Goal: Communication & Community: Answer question/provide support

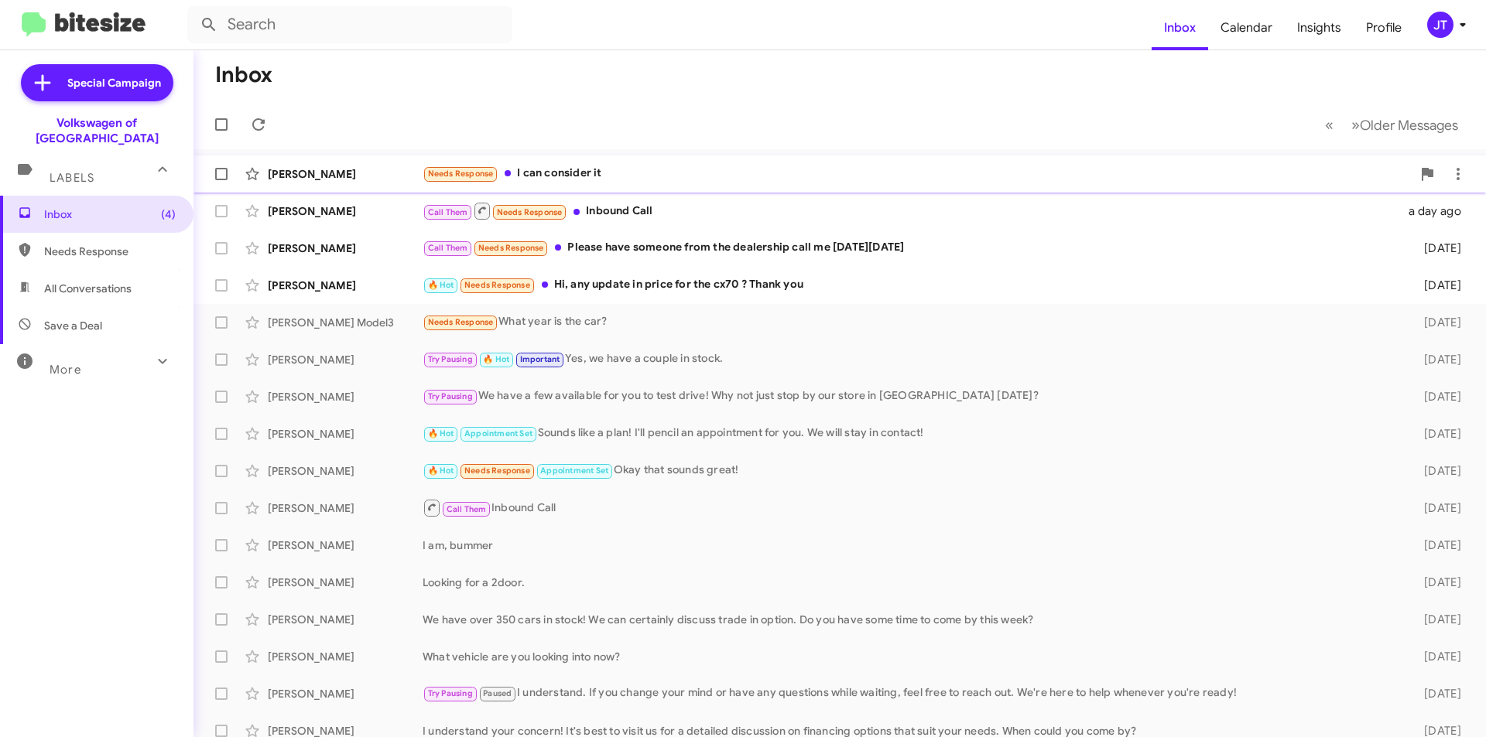
click at [696, 180] on div "Needs Response I can consider it" at bounding box center [916, 174] width 989 height 18
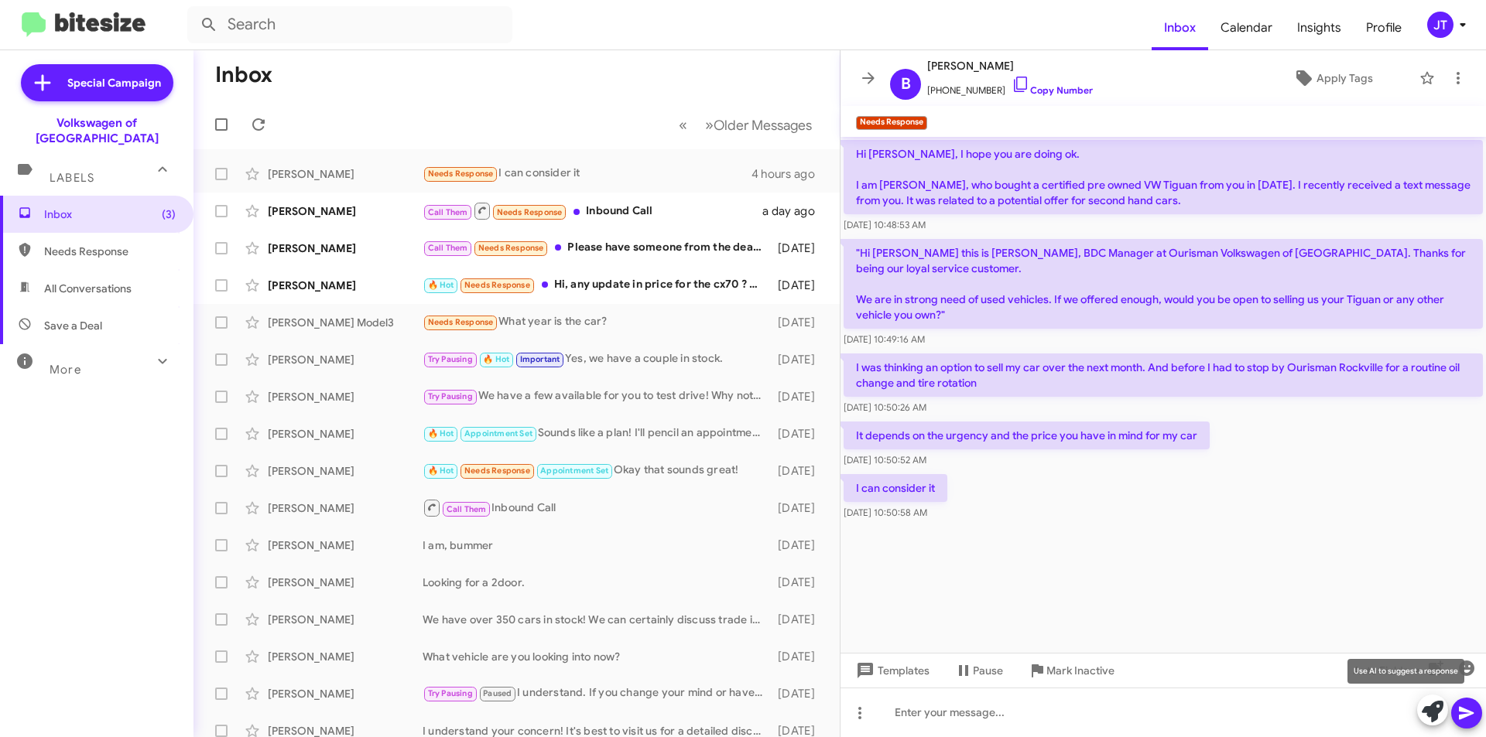
click at [1425, 714] on icon at bounding box center [1432, 712] width 22 height 22
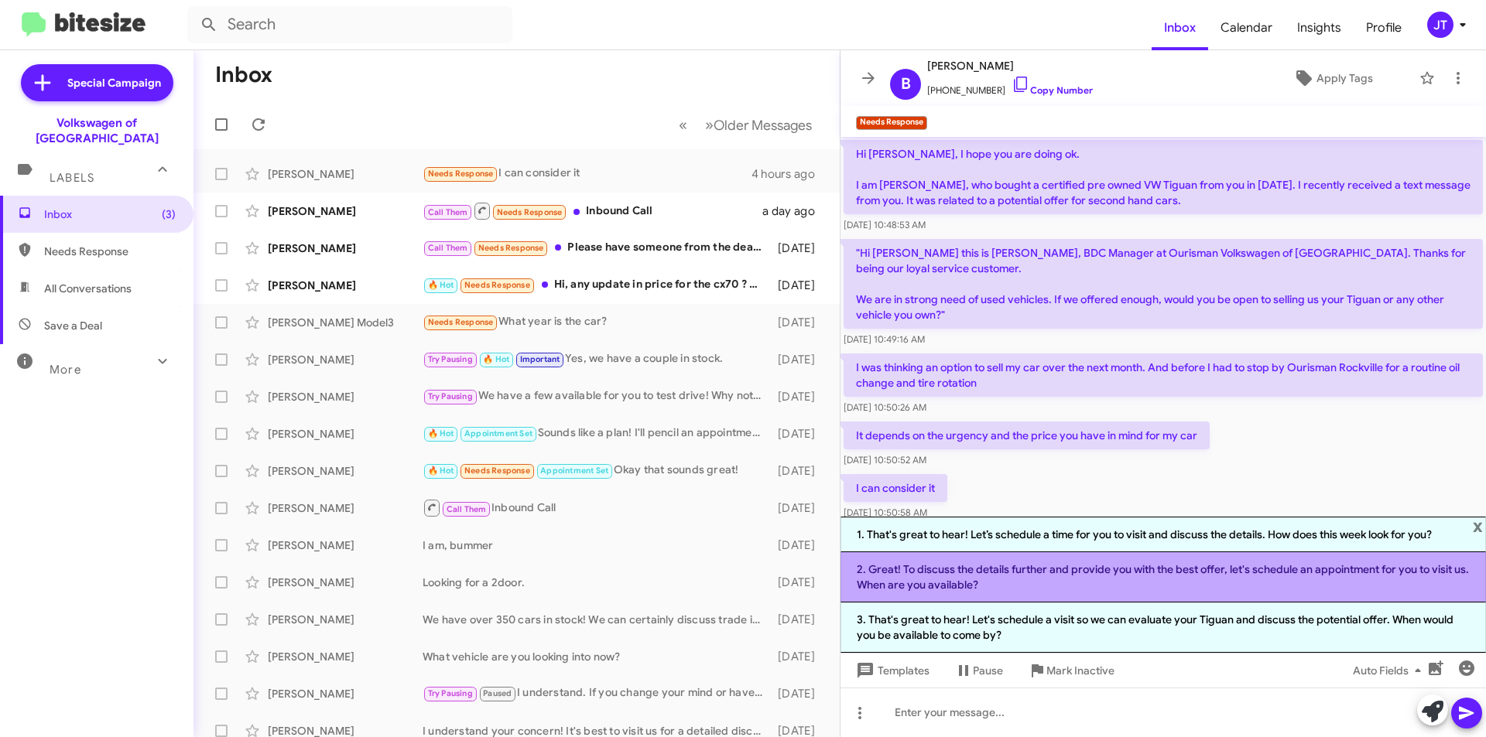
click at [1111, 581] on li "2. Great! To discuss the details further and provide you with the best offer, l…" at bounding box center [1162, 577] width 645 height 50
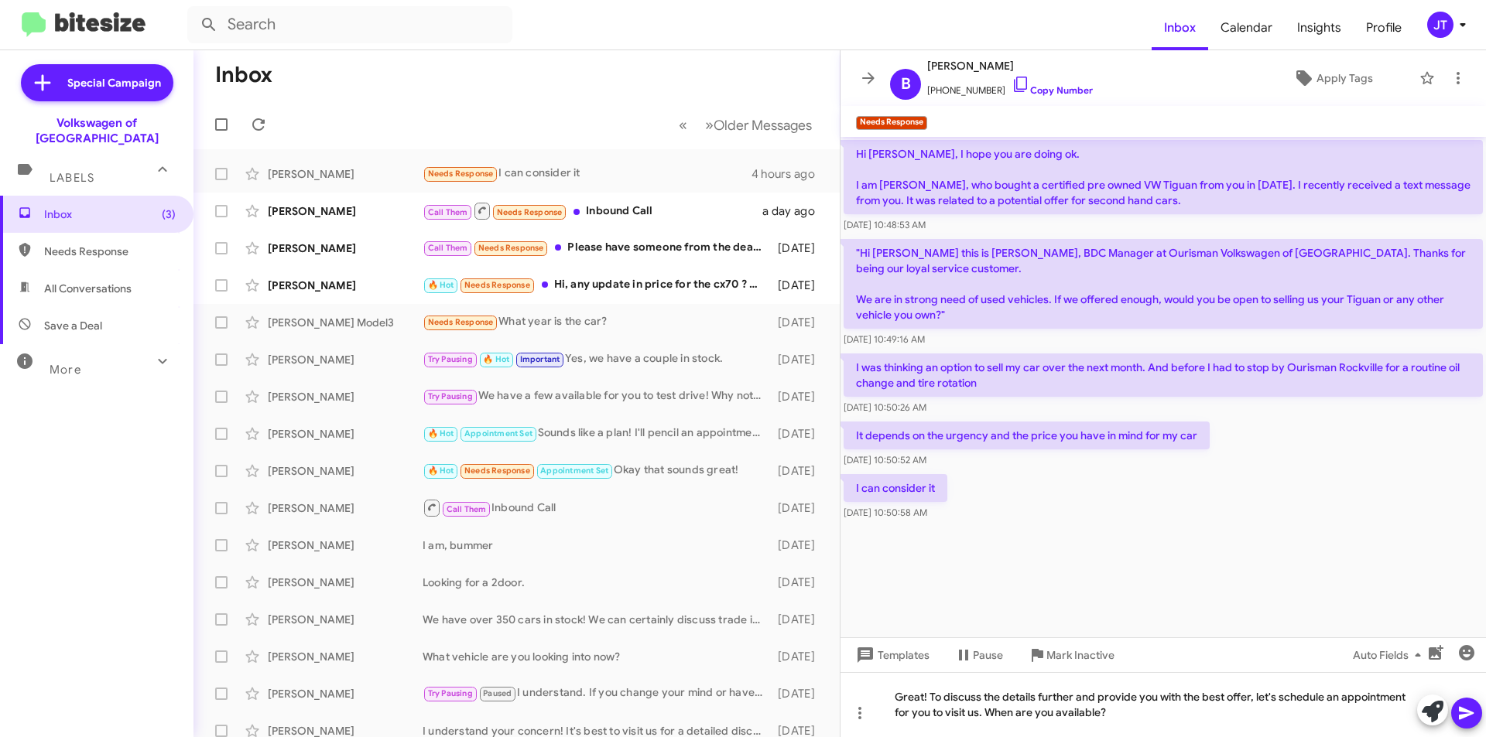
click at [1464, 706] on icon at bounding box center [1466, 713] width 19 height 19
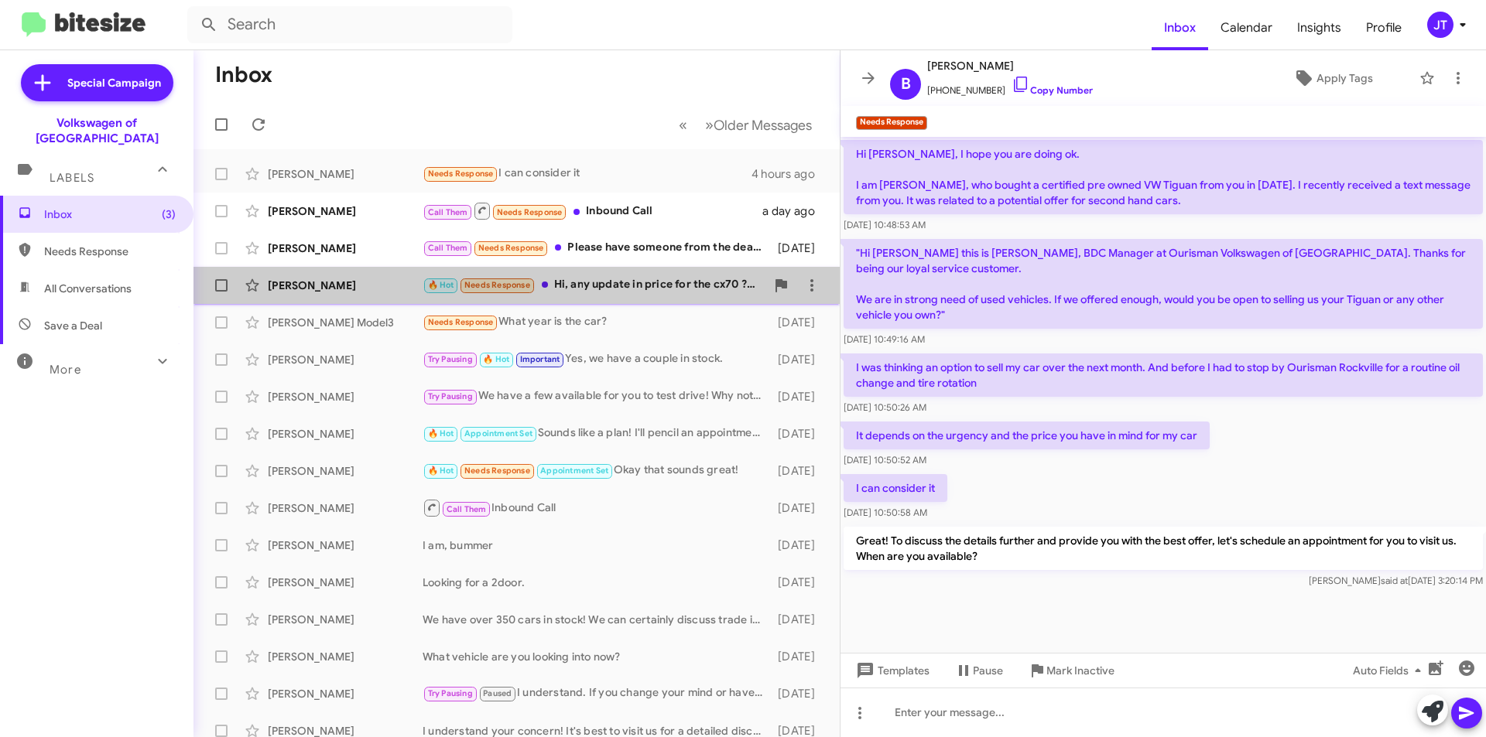
click at [669, 281] on div "🔥 Hot Needs Response Hi, any update in price for the cx70 ? Thank you" at bounding box center [593, 285] width 343 height 18
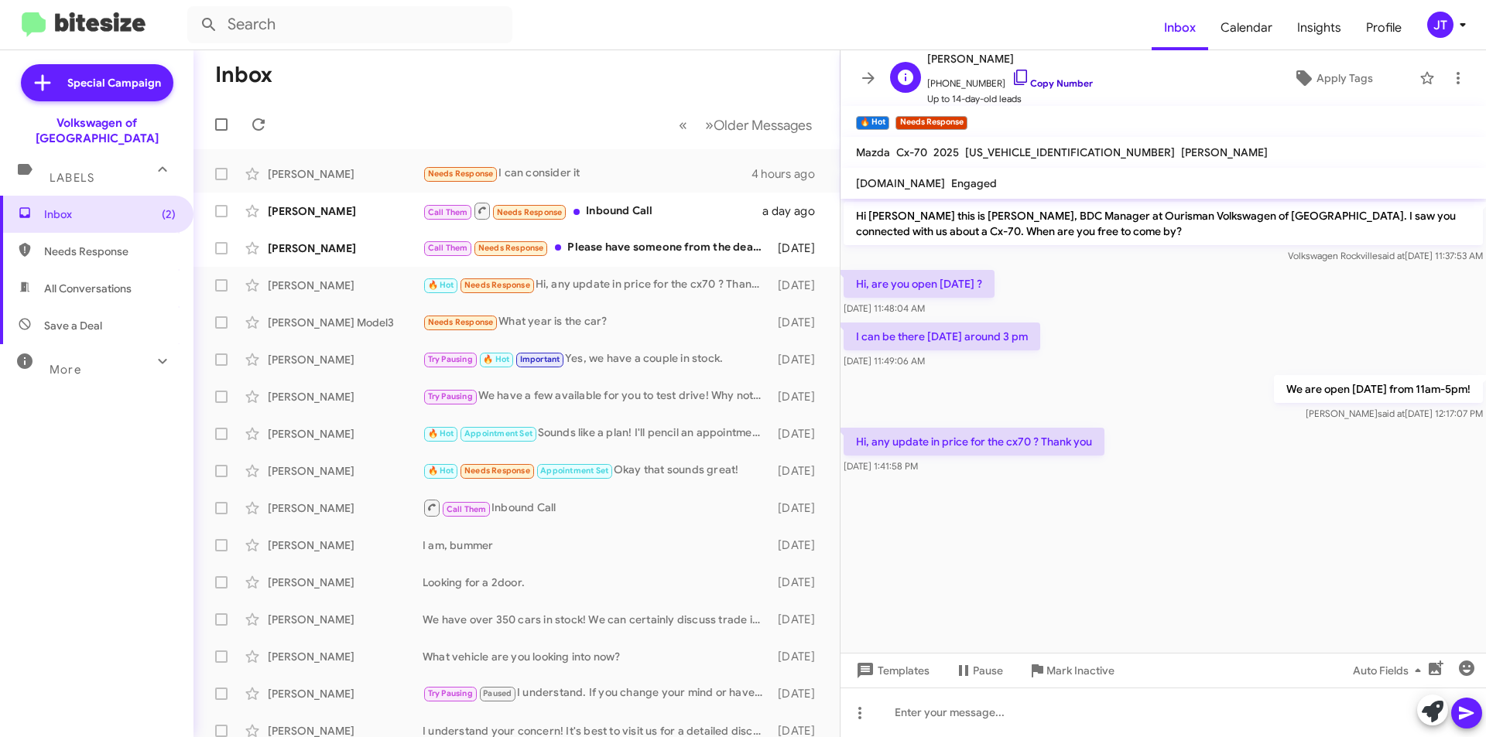
click at [1026, 81] on link "Copy Number" at bounding box center [1051, 83] width 81 height 12
click at [1463, 26] on icon at bounding box center [1461, 25] width 5 height 4
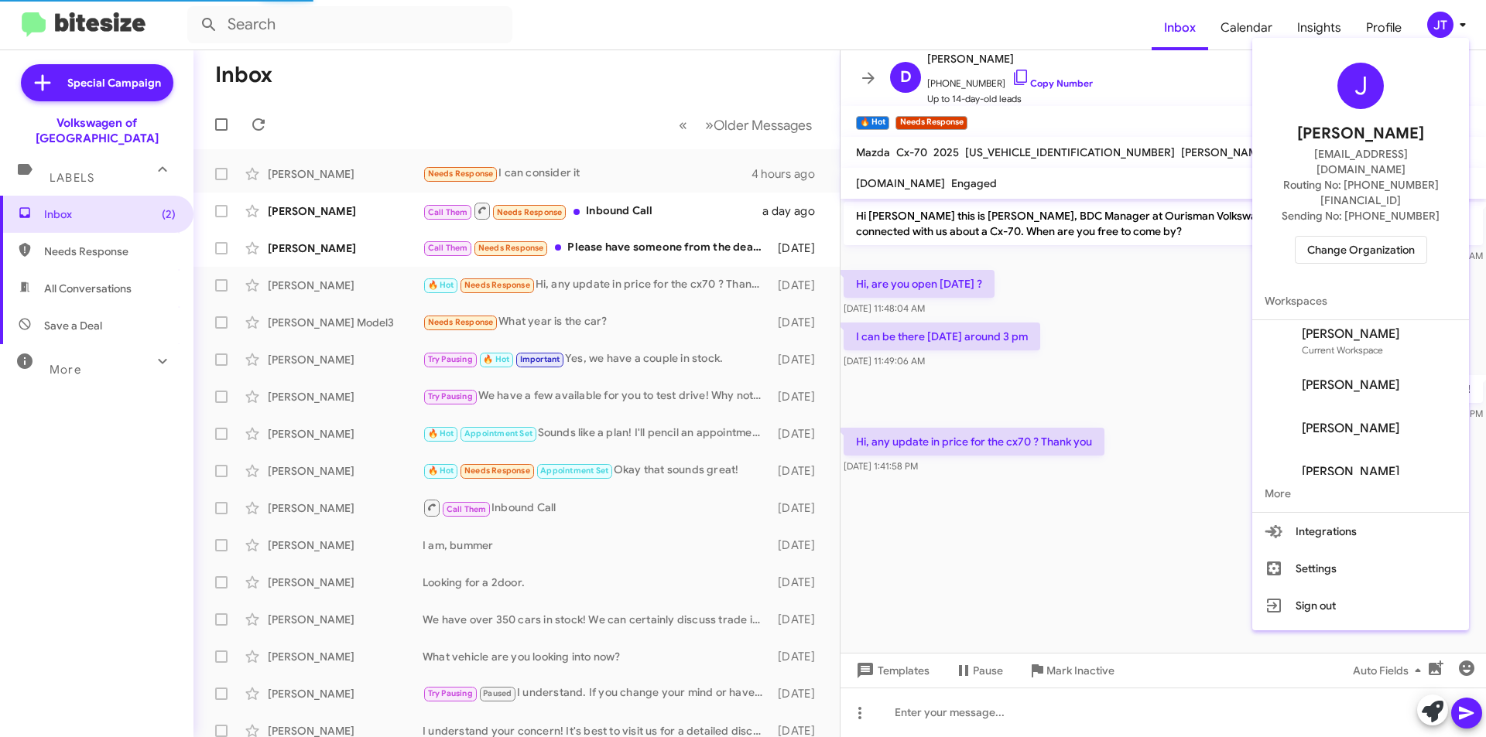
click at [1369, 237] on span "Change Organization" at bounding box center [1361, 250] width 108 height 26
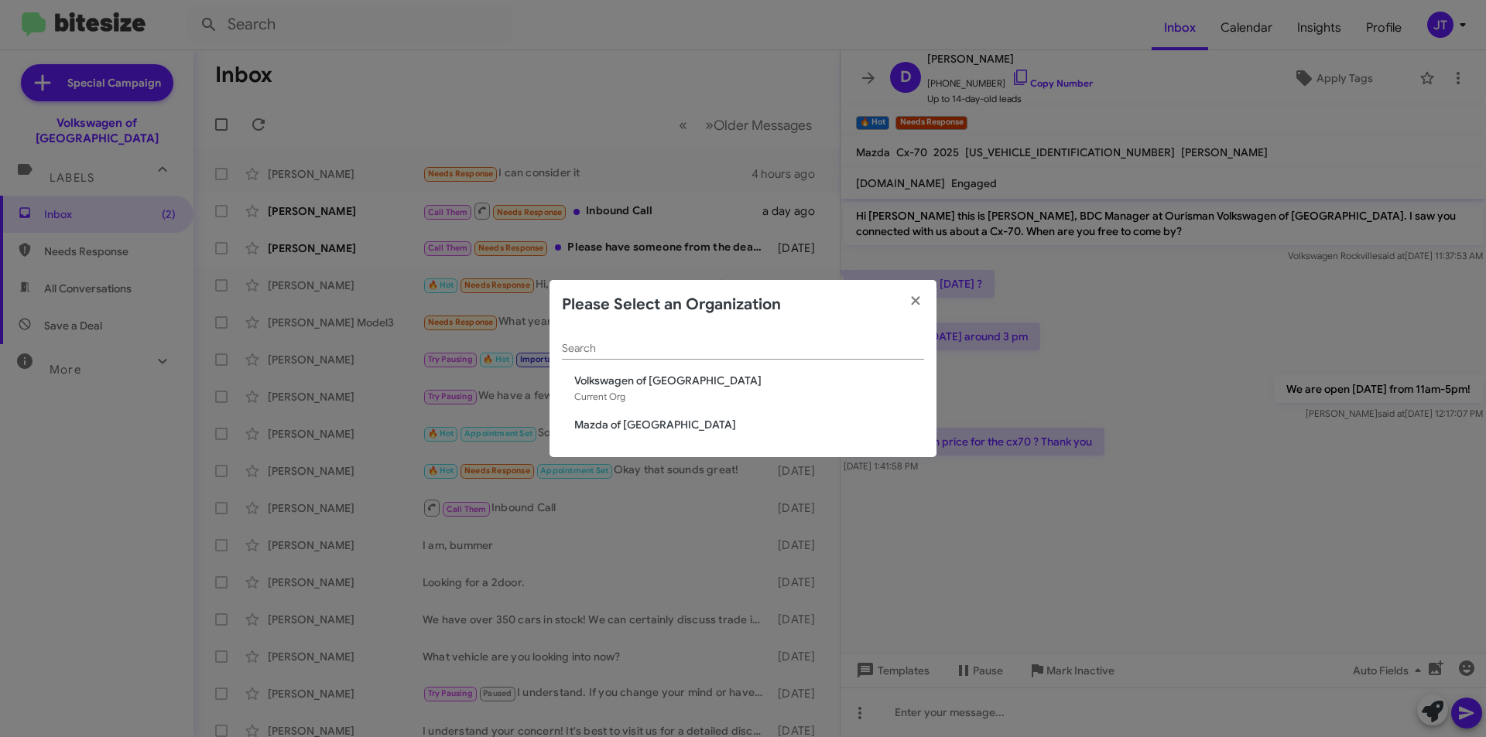
click at [632, 429] on span "Mazda of [GEOGRAPHIC_DATA]" at bounding box center [749, 424] width 350 height 15
click at [629, 422] on span "Mazda of [GEOGRAPHIC_DATA]" at bounding box center [749, 424] width 350 height 15
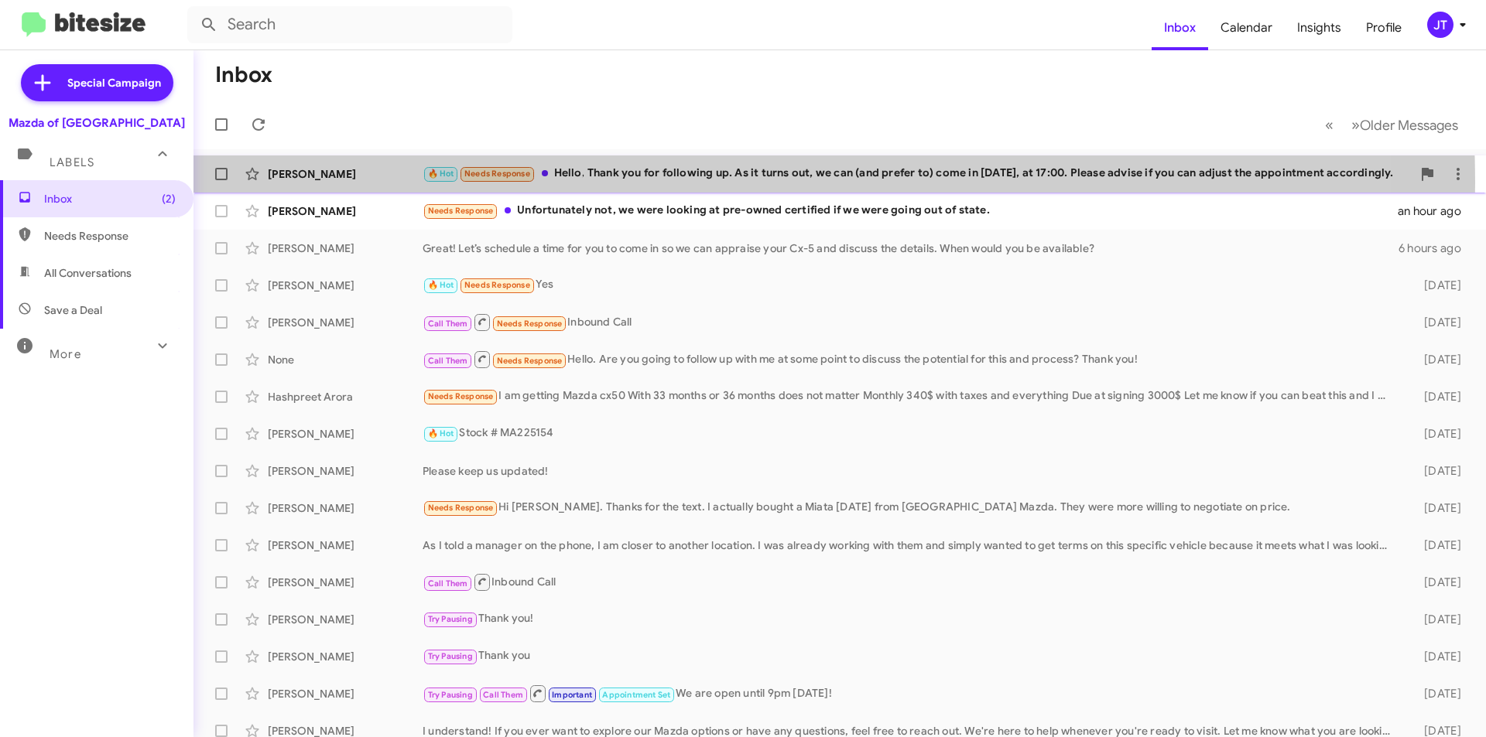
click at [646, 182] on div "🔥 Hot Needs Response Hello, Thank you for following up. As it turns out, we can…" at bounding box center [916, 174] width 989 height 18
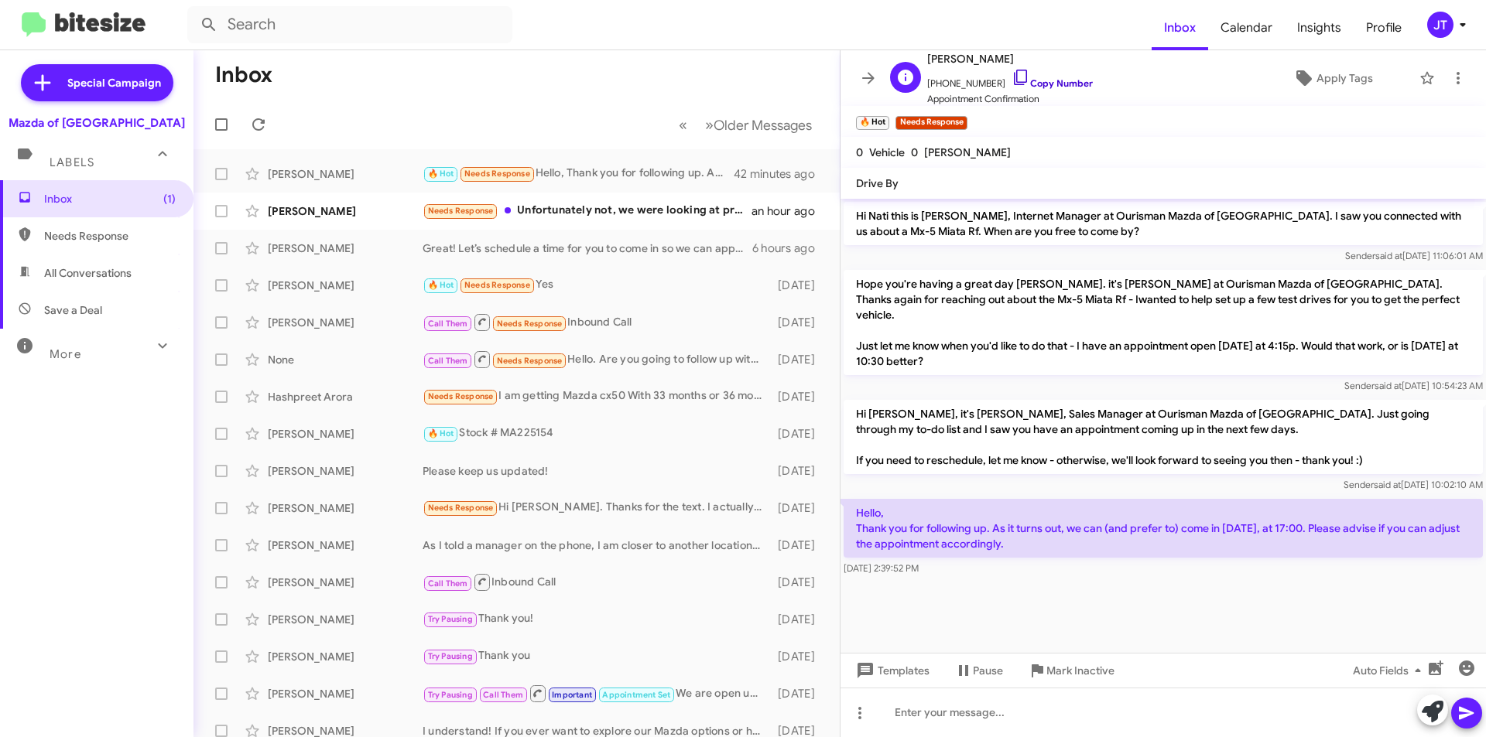
click at [1052, 83] on link "Copy Number" at bounding box center [1051, 83] width 81 height 12
click at [954, 713] on div at bounding box center [1162, 713] width 645 height 50
click at [1469, 720] on icon at bounding box center [1466, 713] width 19 height 19
click at [381, 208] on div "Kimberly Trac" at bounding box center [345, 211] width 155 height 15
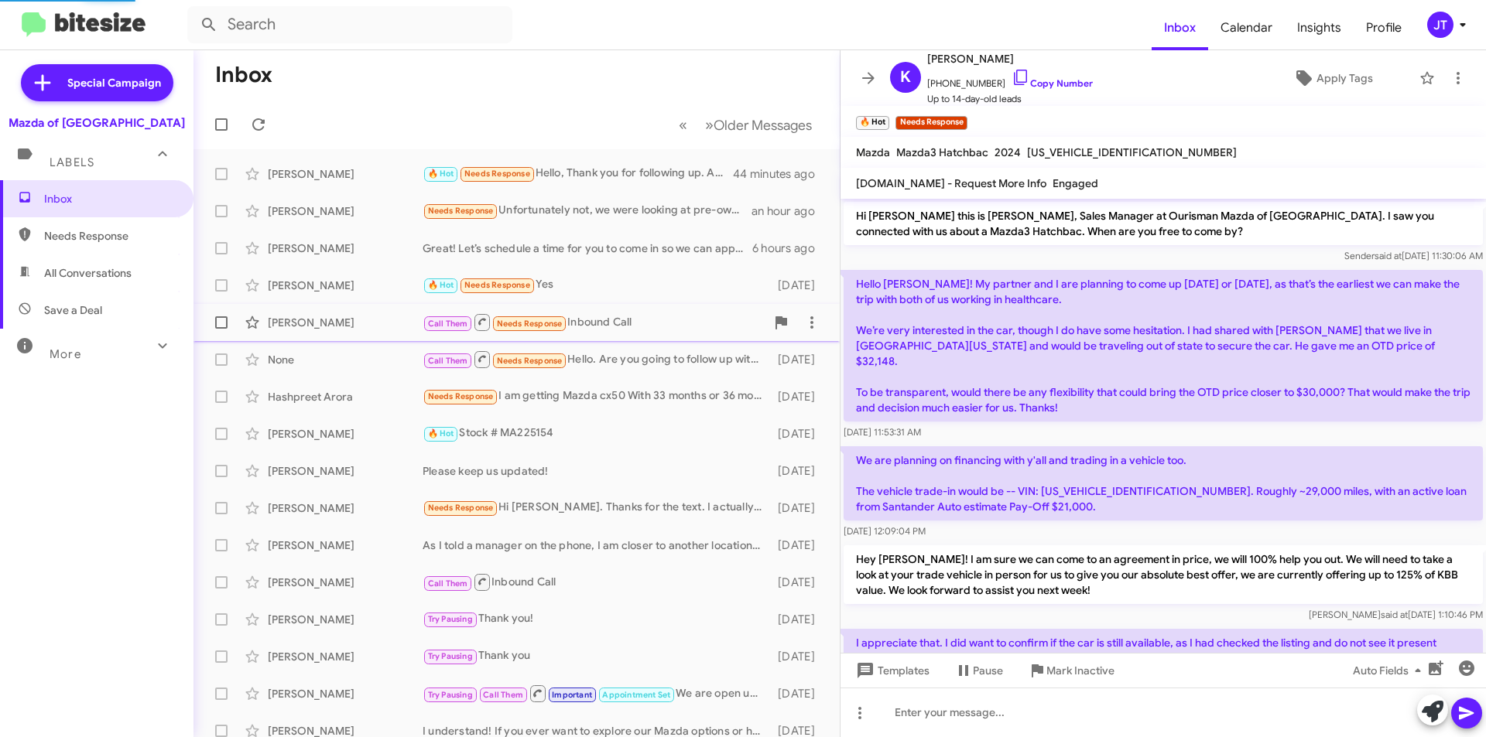
scroll to position [158, 0]
